Goal: Find specific fact: Find specific fact

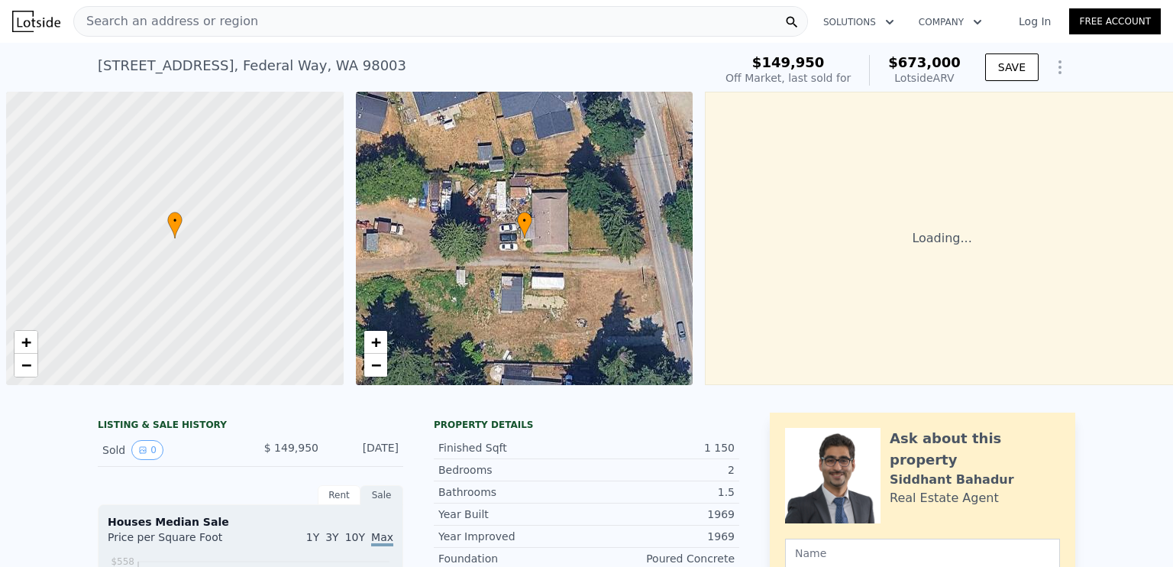
scroll to position [0, 6]
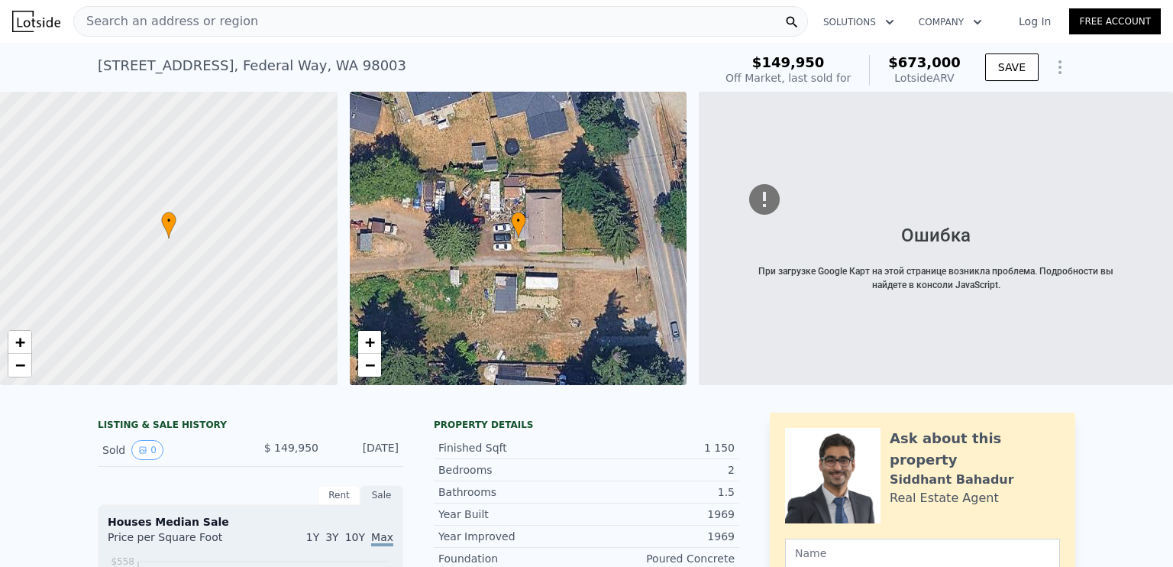
click at [260, 11] on div "Search an address or region" at bounding box center [440, 21] width 735 height 31
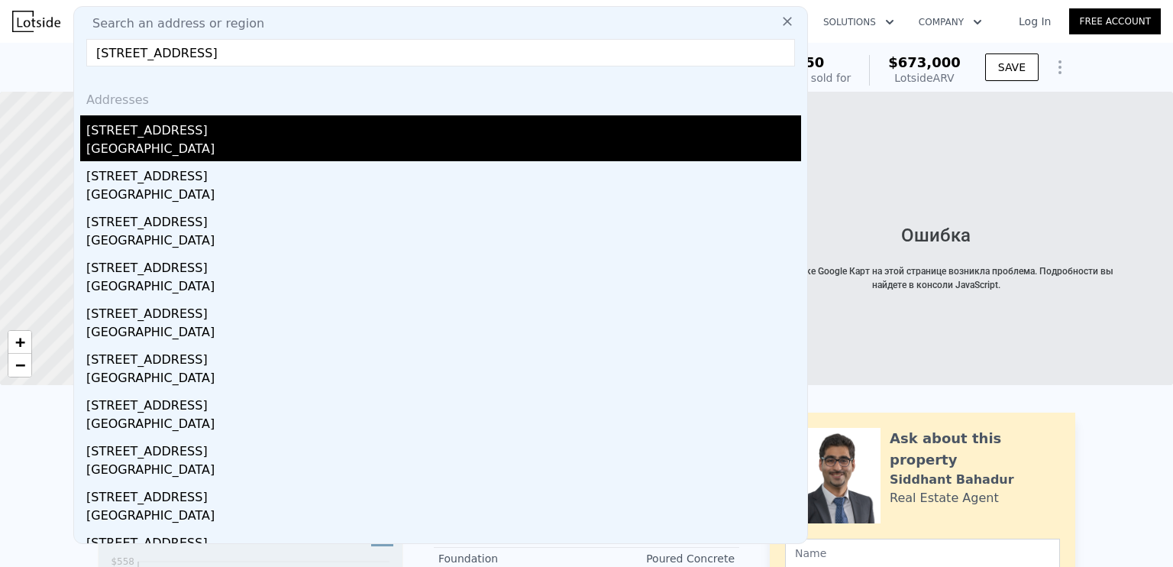
type input "[STREET_ADDRESS]"
click at [165, 145] on div "[GEOGRAPHIC_DATA]" at bounding box center [443, 150] width 715 height 21
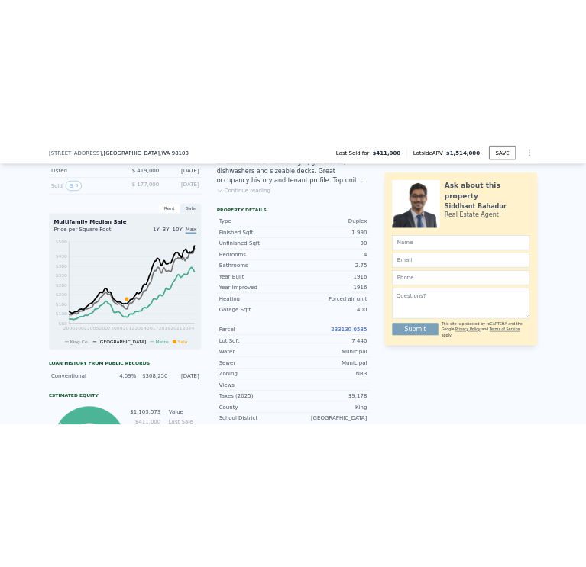
scroll to position [452, 0]
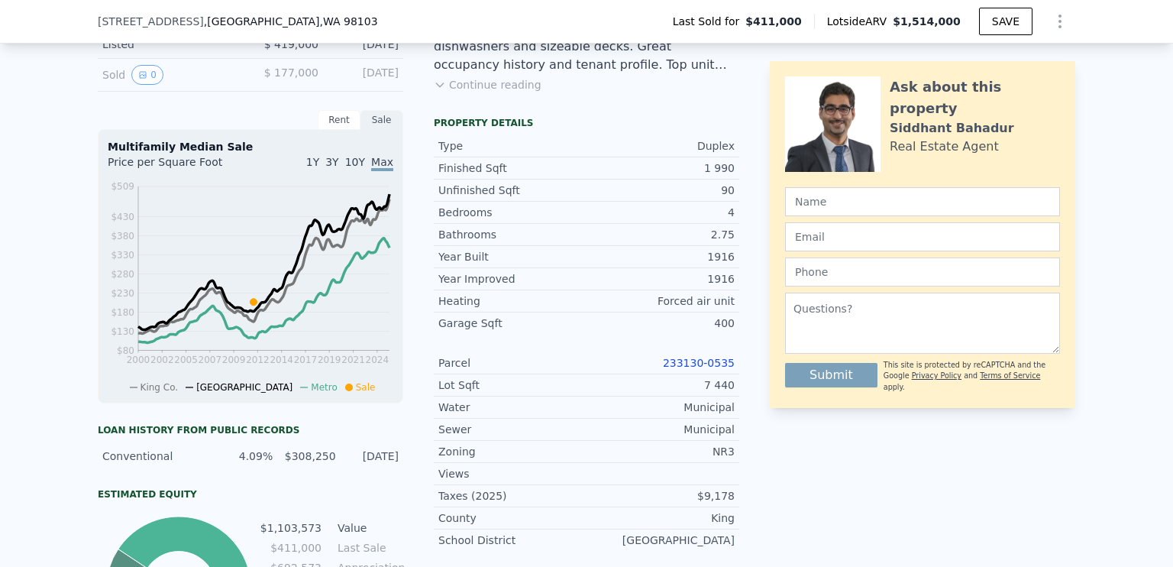
click at [684, 369] on link "233130-0535" at bounding box center [699, 363] width 72 height 12
click at [690, 369] on link "233130-0535" at bounding box center [699, 363] width 72 height 12
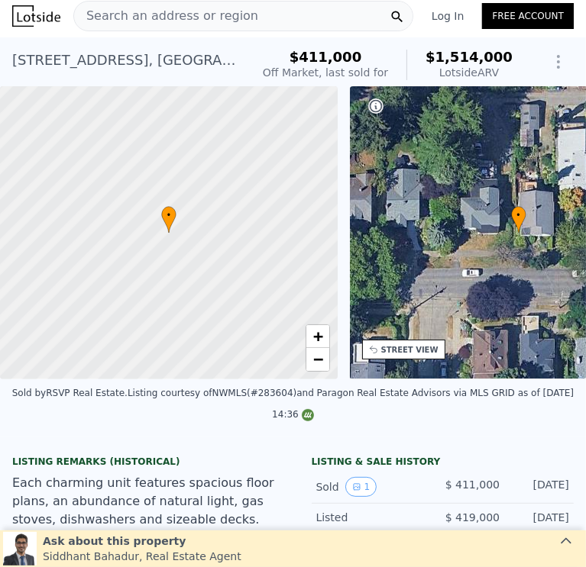
scroll to position [0, 0]
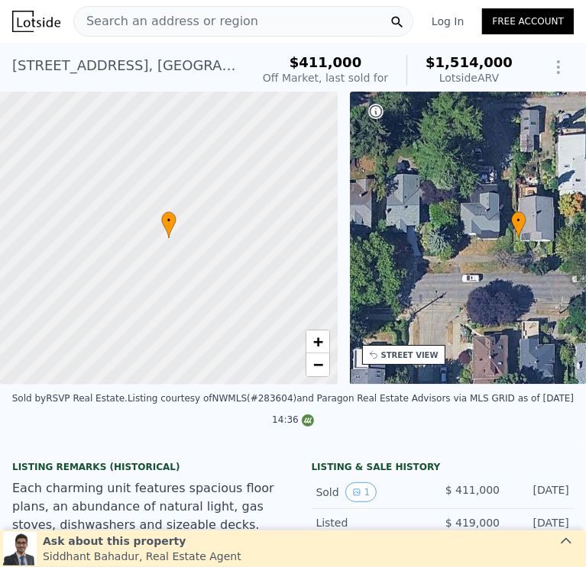
click at [189, 63] on div "[STREET_ADDRESS]" at bounding box center [125, 65] width 226 height 21
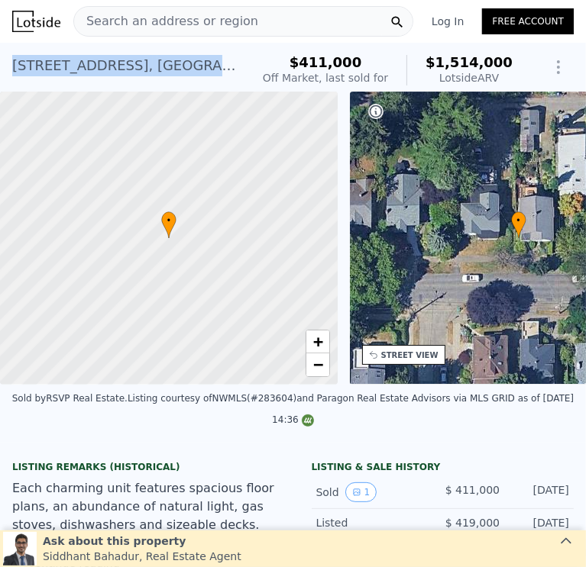
click at [189, 63] on div "[STREET_ADDRESS]" at bounding box center [125, 65] width 226 height 21
copy div "[STREET_ADDRESS] Sold [DATE] for $411k (~ARV $1.514m )"
